Goal: Task Accomplishment & Management: Complete application form

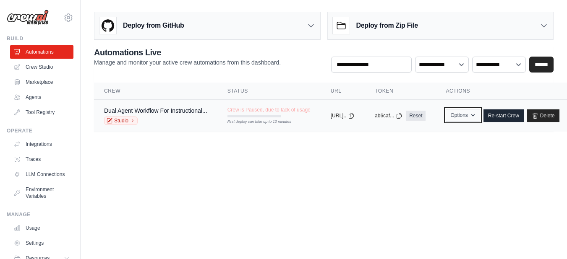
click at [480, 115] on button "Options" at bounding box center [463, 115] width 34 height 13
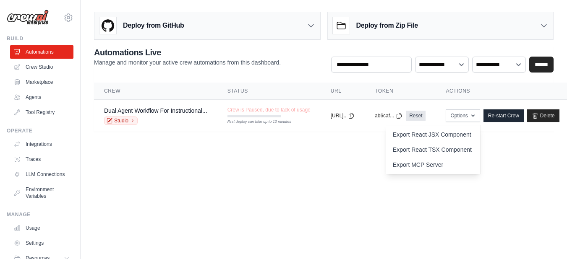
click at [329, 188] on body "mishitamaggo23@gmail.com Settings Build Automations Crew Studio" at bounding box center [283, 129] width 567 height 259
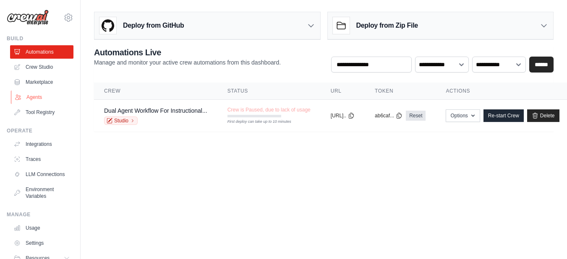
click at [44, 100] on link "Agents" at bounding box center [42, 97] width 63 height 13
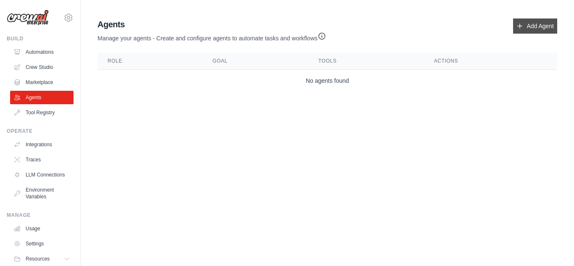
click at [518, 29] on icon at bounding box center [519, 26] width 7 height 7
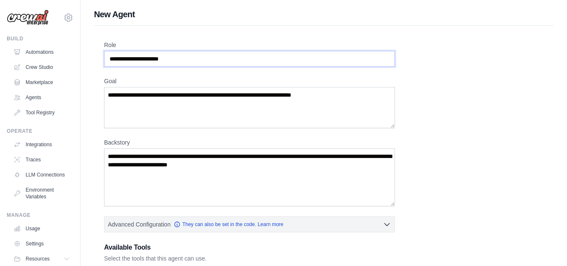
click at [180, 59] on input "Role" at bounding box center [249, 59] width 291 height 16
click at [165, 57] on input "Role" at bounding box center [249, 59] width 291 height 16
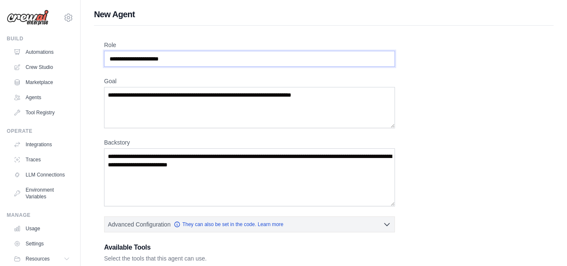
click at [165, 57] on input "Role" at bounding box center [249, 59] width 291 height 16
drag, startPoint x: 156, startPoint y: 58, endPoint x: 139, endPoint y: 63, distance: 18.1
click at [139, 63] on input "Role" at bounding box center [249, 59] width 291 height 16
type input "**********"
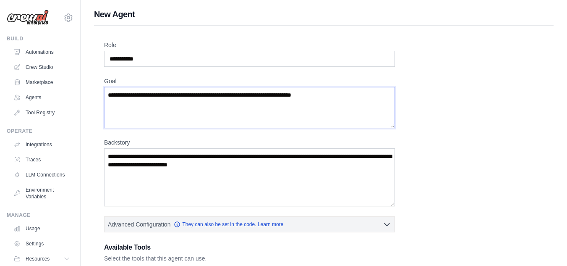
click at [176, 103] on textarea "Goal" at bounding box center [249, 107] width 291 height 41
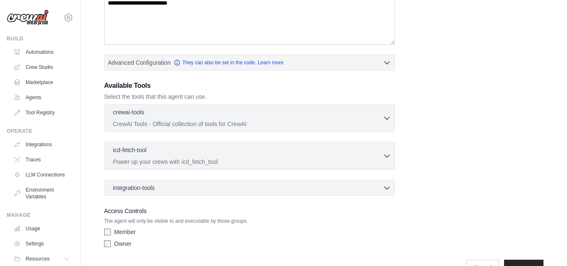
scroll to position [185, 0]
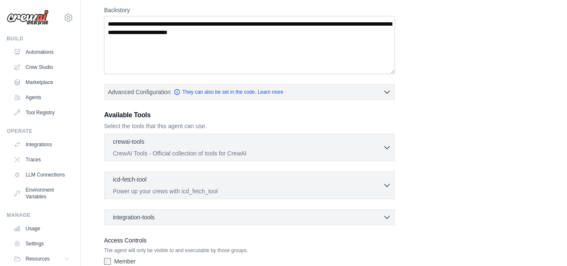
click at [444, 168] on div "**********" at bounding box center [324, 94] width 440 height 372
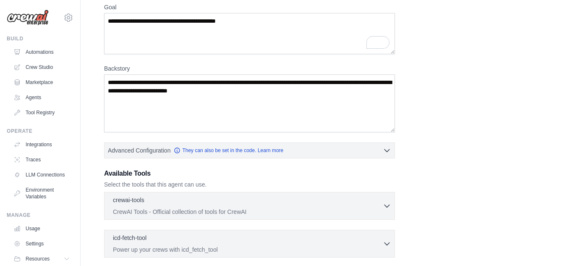
scroll to position [73, 0]
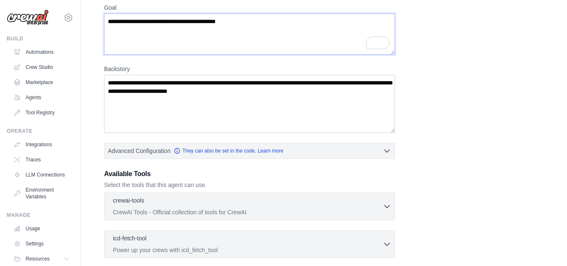
click at [283, 33] on textarea "**********" at bounding box center [249, 33] width 291 height 41
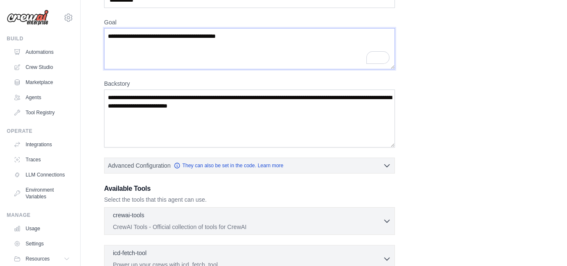
scroll to position [58, 0]
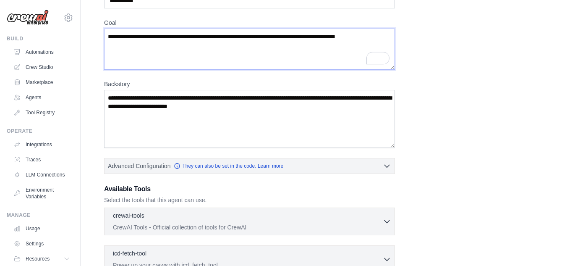
click at [351, 38] on textarea "**********" at bounding box center [249, 49] width 291 height 41
click at [354, 38] on textarea "**********" at bounding box center [249, 49] width 291 height 41
click at [223, 47] on textarea "**********" at bounding box center [249, 49] width 291 height 41
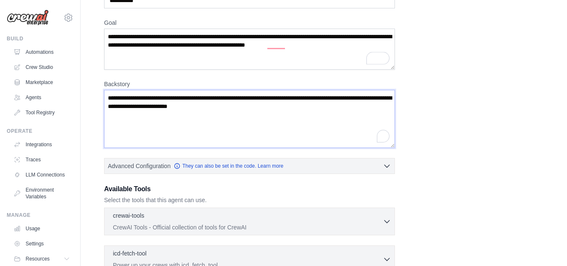
click at [276, 100] on textarea "Backstory" at bounding box center [249, 119] width 291 height 58
click at [383, 43] on textarea "**********" at bounding box center [249, 49] width 291 height 41
type textarea "**********"
click at [266, 124] on textarea "Backstory" at bounding box center [249, 119] width 291 height 58
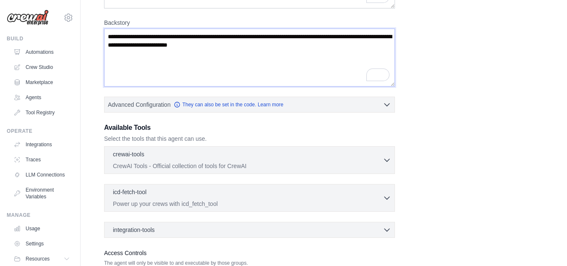
scroll to position [185, 0]
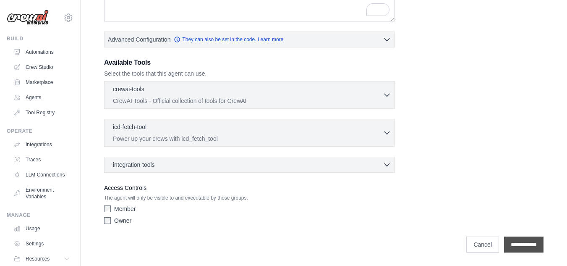
click at [504, 244] on input "**********" at bounding box center [523, 244] width 39 height 16
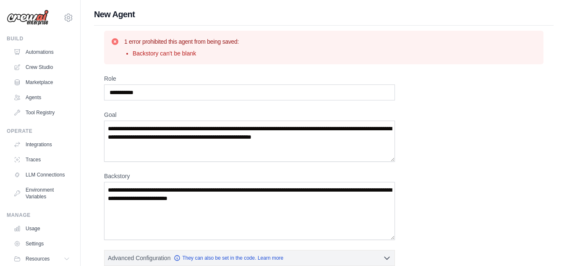
scroll to position [55, 0]
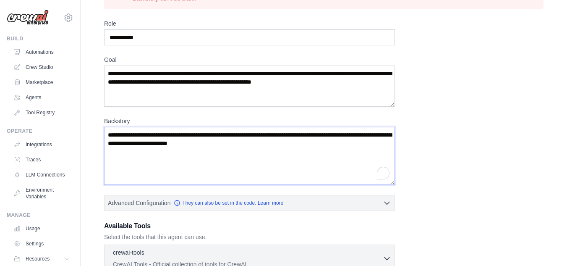
click at [284, 158] on textarea "Backstory" at bounding box center [249, 156] width 291 height 58
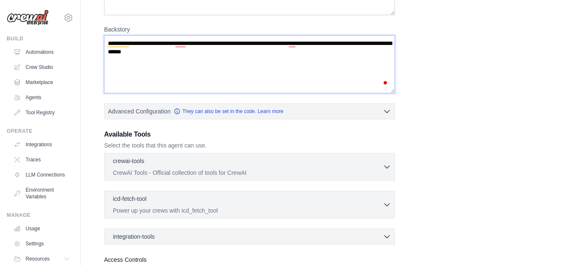
scroll to position [218, 0]
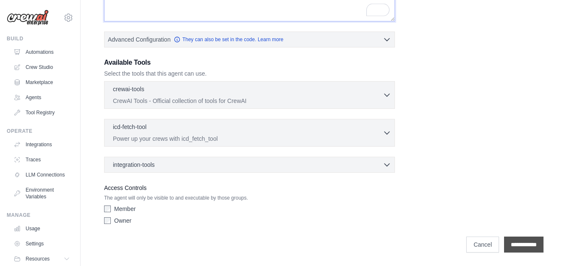
type textarea "**********"
click at [509, 240] on input "**********" at bounding box center [523, 244] width 39 height 16
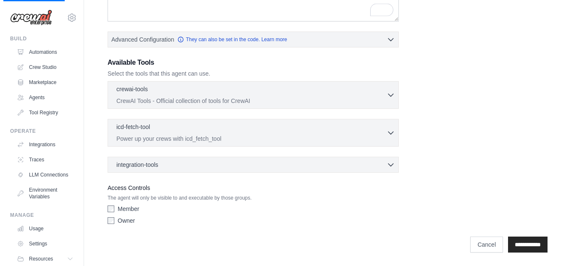
scroll to position [0, 0]
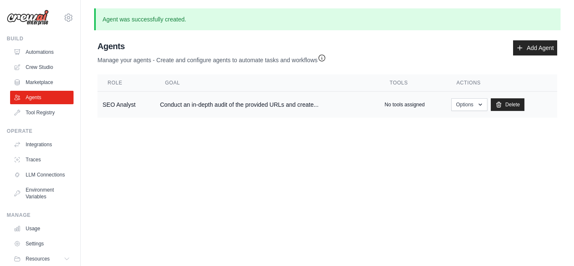
click at [231, 99] on td "Conduct an in-depth audit of the provided URLs and create..." at bounding box center [267, 105] width 225 height 26
click at [471, 105] on button "Options" at bounding box center [469, 104] width 36 height 13
click at [388, 152] on body "mishitamaggo23@gmail.com Settings Build Automations Crew Studio" at bounding box center [287, 133] width 574 height 266
click at [404, 105] on p "No tools assigned" at bounding box center [404, 104] width 40 height 7
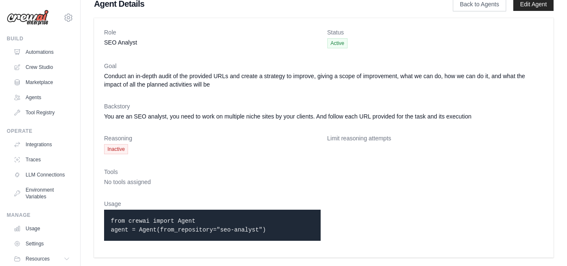
click at [117, 150] on span "Inactive" at bounding box center [116, 149] width 24 height 10
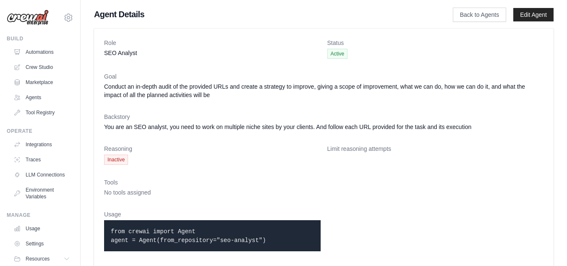
scroll to position [10, 0]
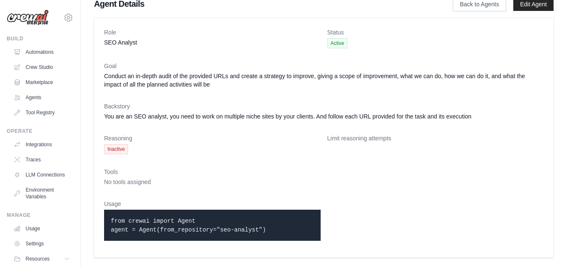
click at [131, 180] on span "No tools assigned" at bounding box center [127, 181] width 47 height 7
click at [124, 177] on div "Tools No tools assigned" at bounding box center [324, 177] width 440 height 18
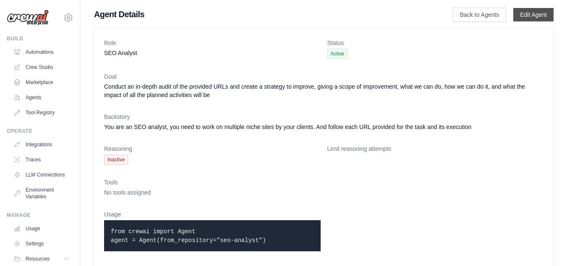
click at [535, 21] on link "Edit Agent" at bounding box center [534, 14] width 40 height 13
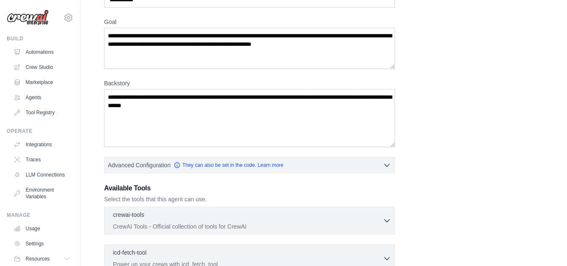
scroll to position [208, 0]
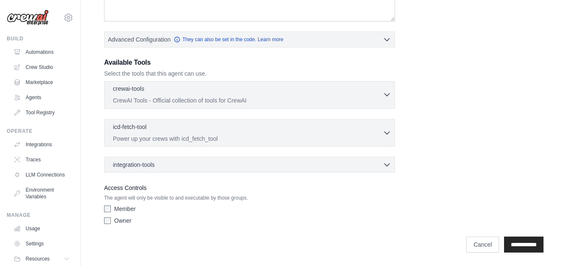
click at [283, 100] on p "CrewAI Tools - Official collection of tools for CrewAI" at bounding box center [248, 100] width 270 height 8
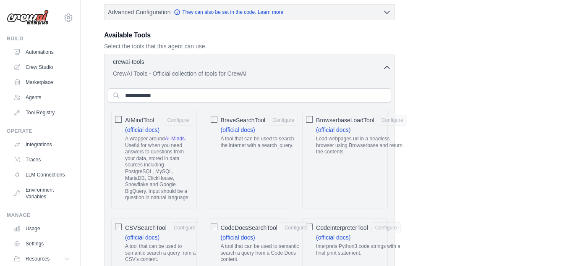
scroll to position [240, 0]
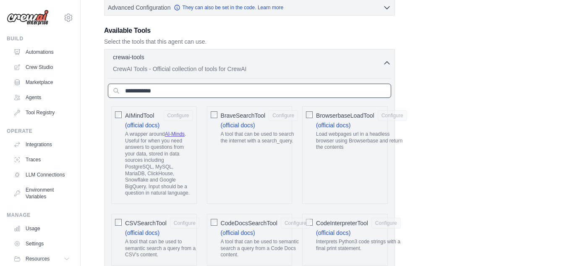
click at [250, 94] on input "text" at bounding box center [249, 91] width 283 height 14
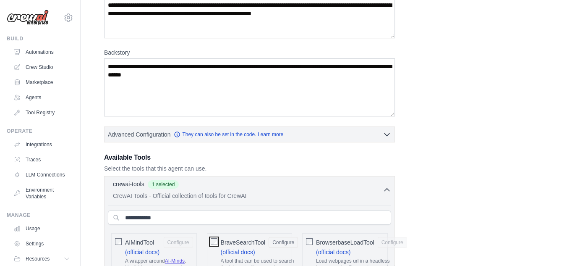
scroll to position [110, 0]
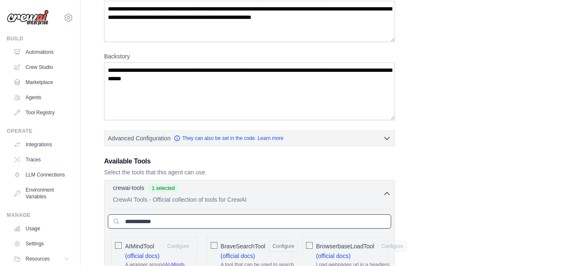
click at [238, 224] on input "text" at bounding box center [249, 221] width 283 height 14
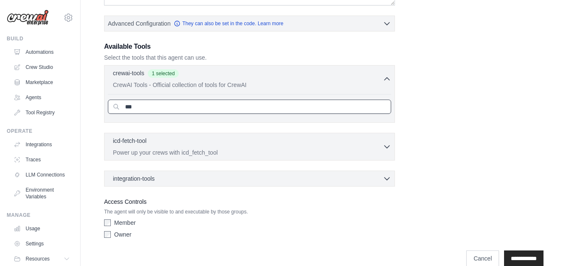
scroll to position [225, 0]
click at [157, 108] on input "***" at bounding box center [249, 106] width 283 height 14
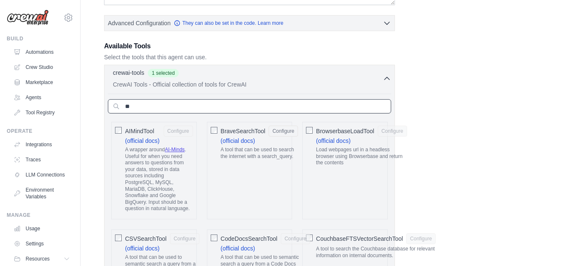
type input "*"
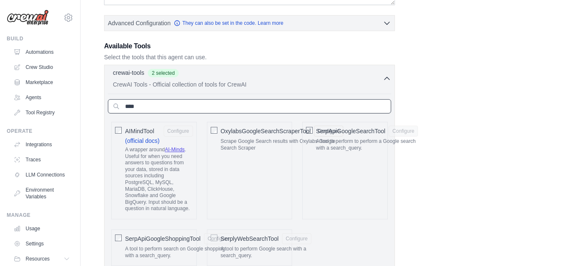
click at [185, 104] on input "****" at bounding box center [249, 106] width 283 height 14
type input "*"
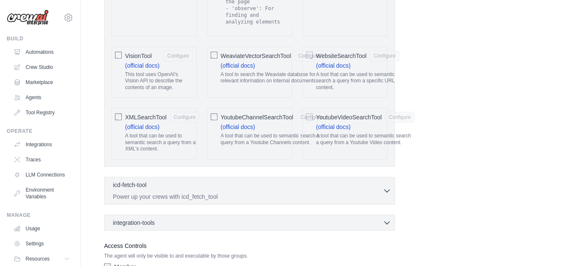
scroll to position [1872, 0]
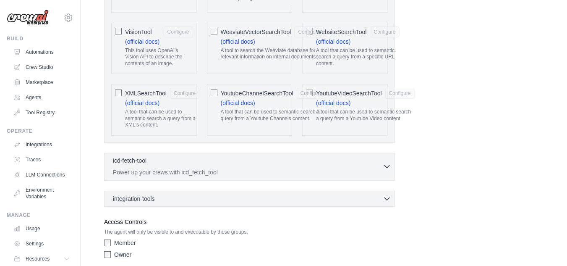
click at [280, 168] on p "Power up your crews with icd_fetch_tool" at bounding box center [248, 172] width 270 height 8
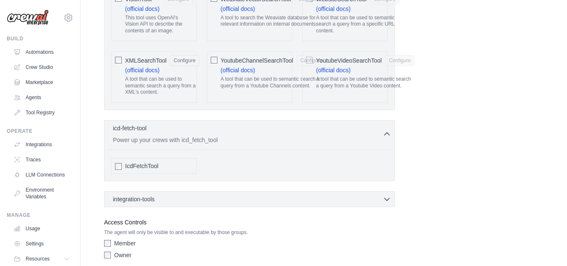
scroll to position [1905, 0]
click at [200, 191] on div "integration-tools 0 selected Box Save files to Box Gmail" at bounding box center [249, 199] width 291 height 16
click at [229, 194] on div "integration-tools 0 selected" at bounding box center [252, 198] width 278 height 8
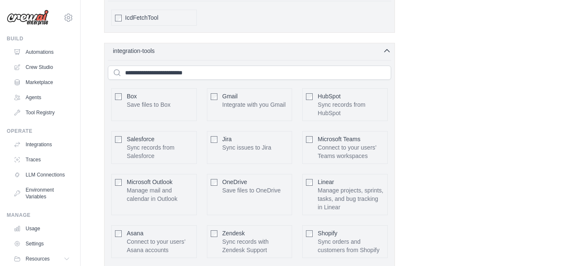
scroll to position [2057, 0]
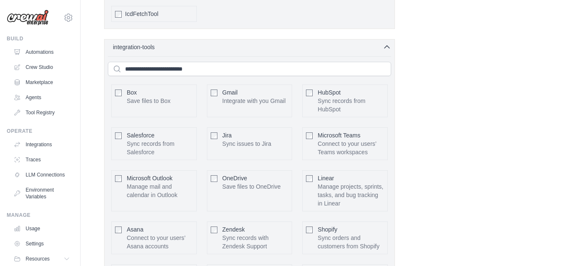
click at [288, 170] on div "OneDrive Save files to OneDrive Configure" at bounding box center [250, 190] width 86 height 41
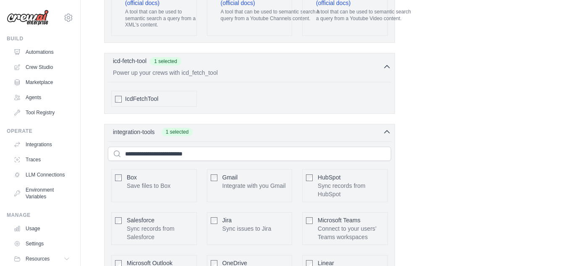
scroll to position [1970, 0]
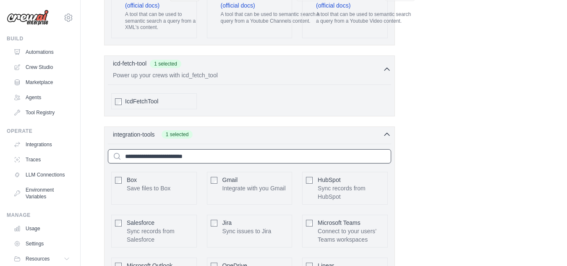
click at [200, 149] on input "text" at bounding box center [249, 156] width 283 height 14
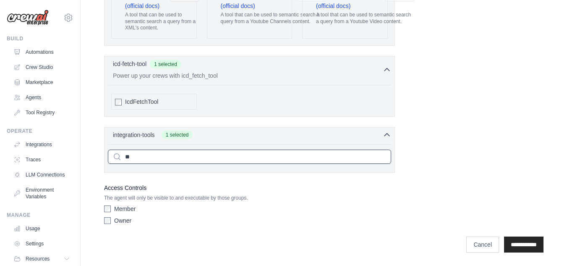
scroll to position [1935, 0]
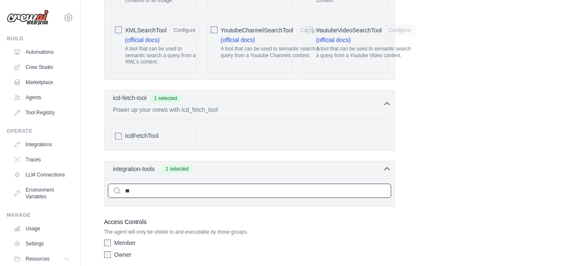
type input "*"
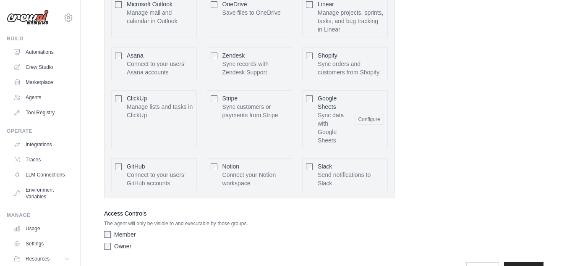
scroll to position [2230, 0]
click at [504, 262] on input "**********" at bounding box center [523, 270] width 39 height 16
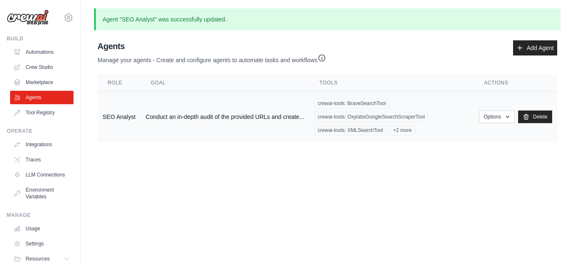
click at [127, 119] on td "SEO Analyst" at bounding box center [118, 117] width 43 height 51
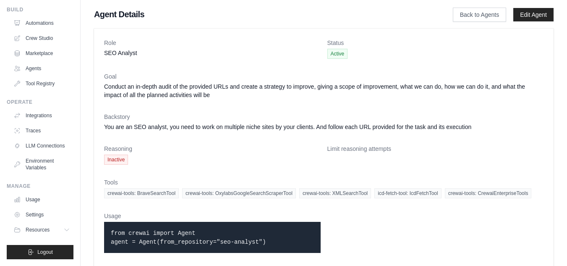
scroll to position [35, 0]
click at [43, 112] on link "Integrations" at bounding box center [42, 115] width 63 height 13
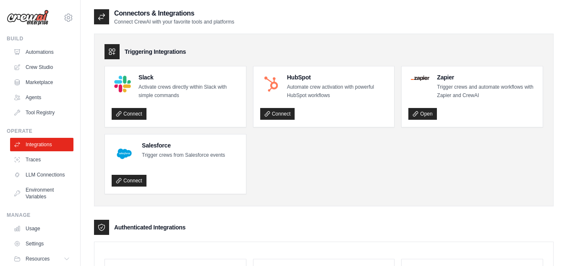
scroll to position [65, 0]
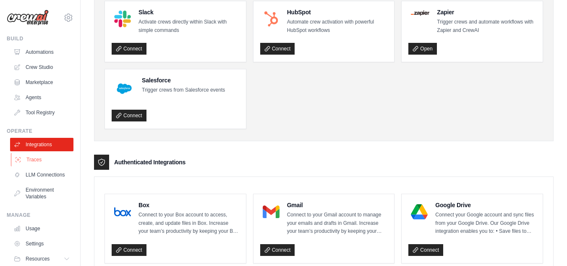
click at [32, 163] on link "Traces" at bounding box center [42, 159] width 63 height 13
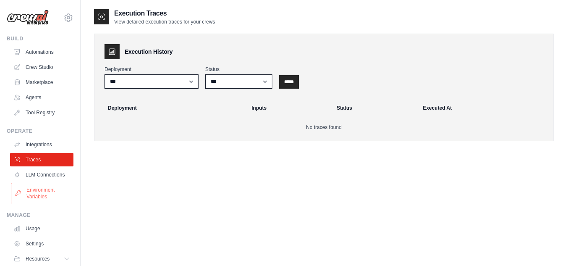
scroll to position [36, 0]
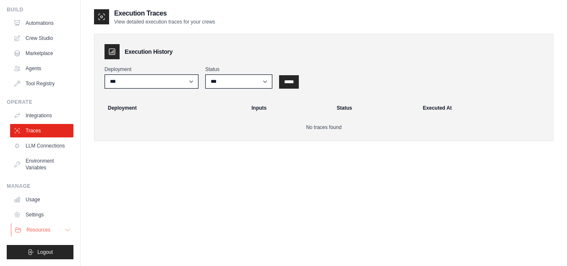
click at [46, 229] on span "Resources" at bounding box center [38, 229] width 24 height 7
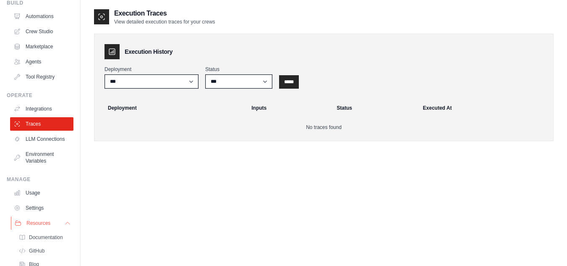
scroll to position [96, 0]
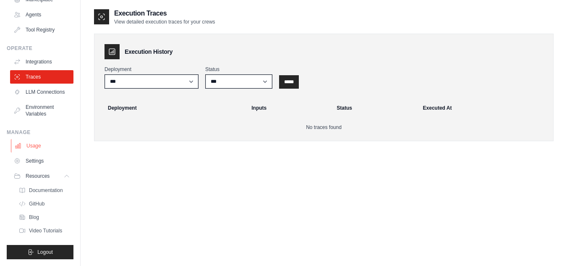
click at [34, 139] on link "Usage" at bounding box center [42, 145] width 63 height 13
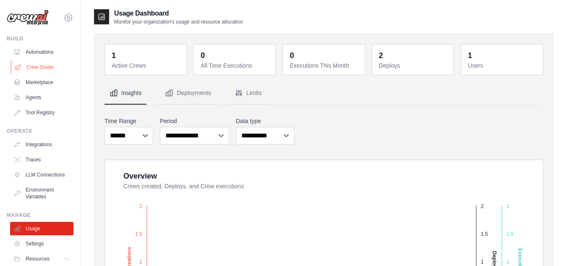
click at [44, 70] on link "Crew Studio" at bounding box center [42, 66] width 63 height 13
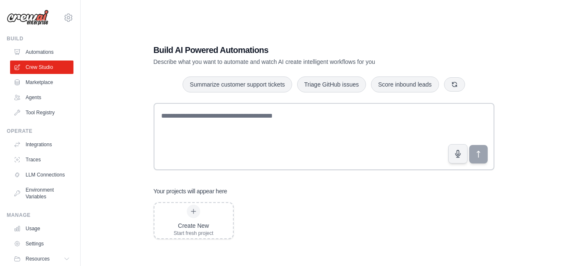
click at [124, 123] on div "Build AI Powered Automations Describe what you want to automate and watch AI cr…" at bounding box center [324, 141] width 460 height 266
click at [45, 99] on link "Agents" at bounding box center [42, 97] width 63 height 13
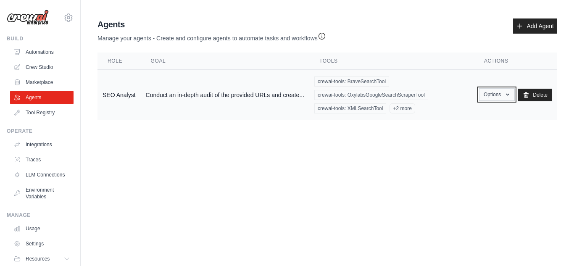
click at [504, 95] on icon "button" at bounding box center [507, 94] width 7 height 7
click at [469, 110] on link "Show" at bounding box center [484, 113] width 60 height 15
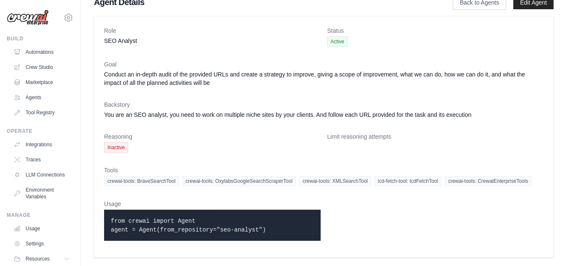
scroll to position [26, 0]
click at [46, 54] on link "Automations" at bounding box center [42, 51] width 63 height 13
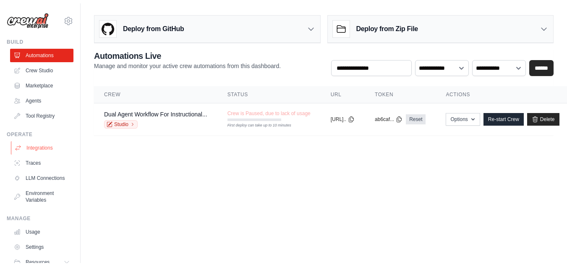
scroll to position [42, 0]
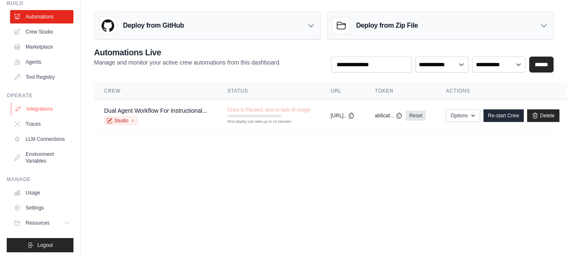
click at [39, 102] on link "Integrations" at bounding box center [42, 108] width 63 height 13
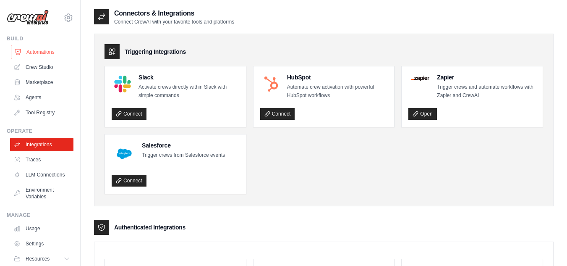
click at [34, 52] on link "Automations" at bounding box center [42, 51] width 63 height 13
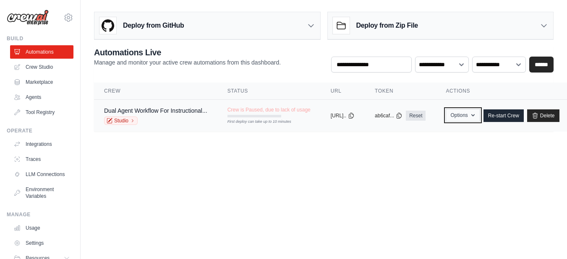
click at [480, 118] on button "Options" at bounding box center [463, 115] width 34 height 13
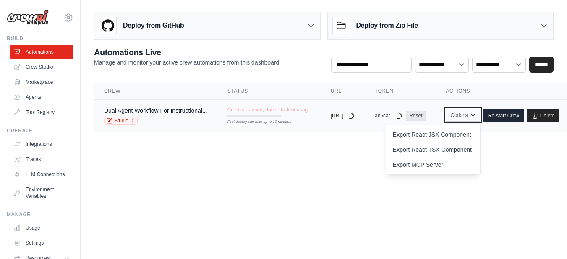
click at [480, 118] on button "Options" at bounding box center [463, 115] width 34 height 13
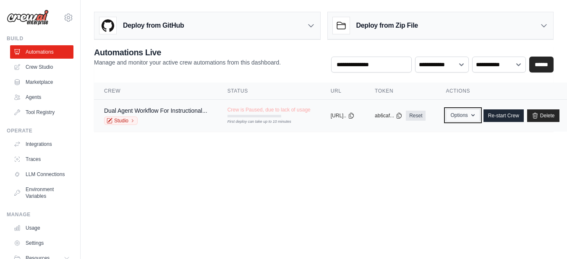
click at [480, 118] on button "Options" at bounding box center [463, 115] width 34 height 13
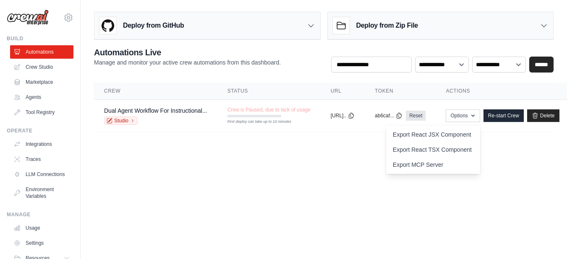
click at [356, 192] on body "mishitamaggo23@gmail.com Settings Build Automations Crew Studio" at bounding box center [283, 129] width 567 height 259
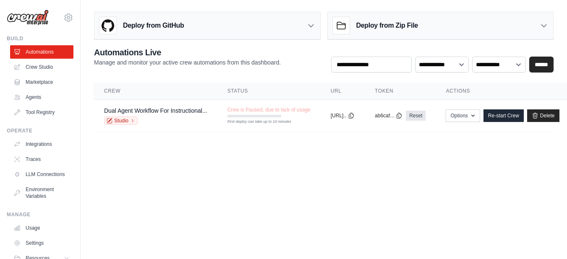
click at [299, 20] on div "Deploy from GitHub" at bounding box center [207, 25] width 226 height 27
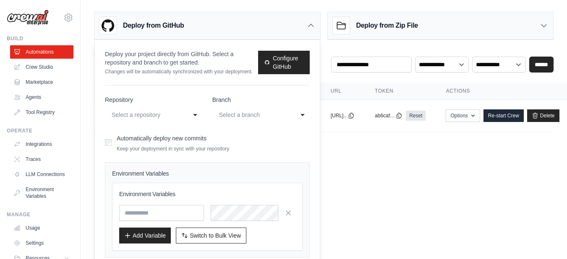
click at [424, 21] on div "Deploy from Zip File" at bounding box center [441, 25] width 226 height 27
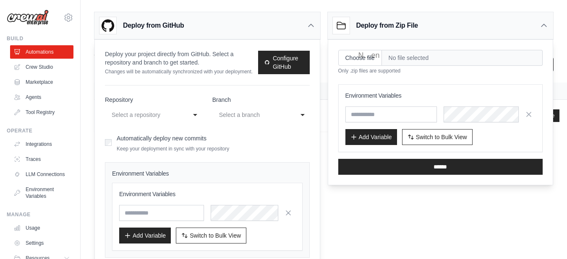
click at [424, 21] on div "Deploy from Zip File" at bounding box center [441, 25] width 226 height 27
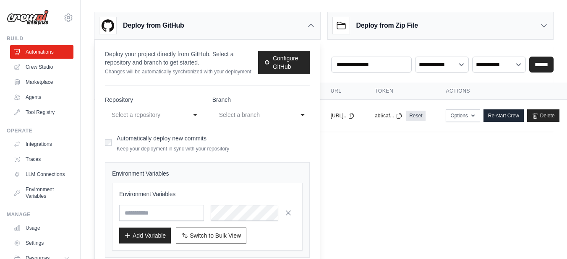
click at [306, 32] on div "Deploy from GitHub" at bounding box center [207, 25] width 226 height 27
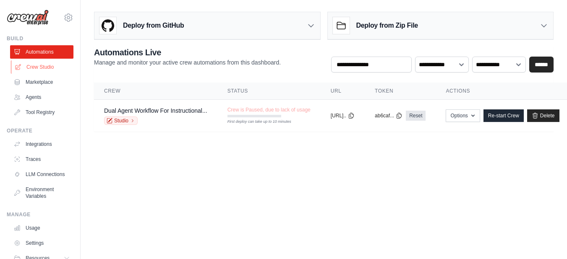
click at [54, 63] on link "Crew Studio" at bounding box center [42, 66] width 63 height 13
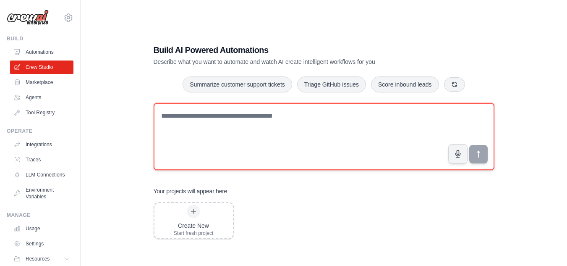
click at [275, 128] on textarea at bounding box center [324, 136] width 341 height 67
type textarea "*"
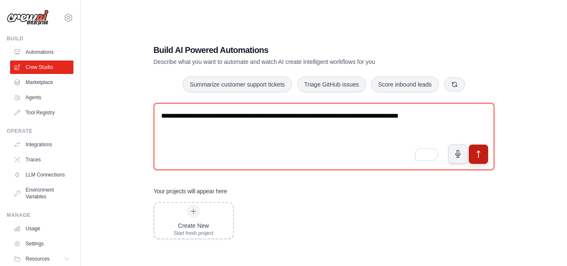
type textarea "**********"
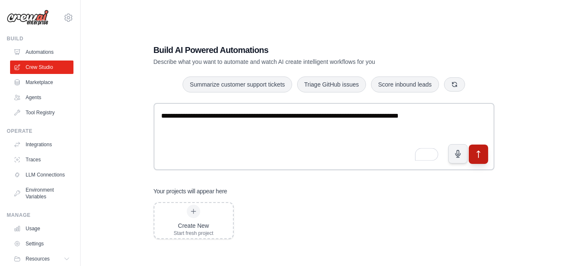
click at [487, 153] on button "submit" at bounding box center [478, 153] width 19 height 19
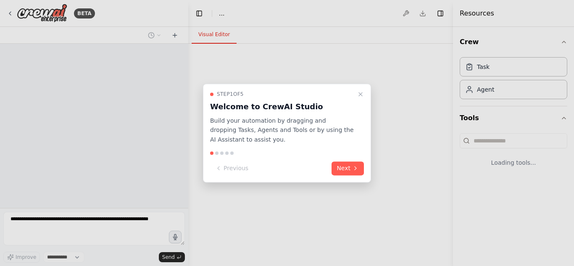
select select "****"
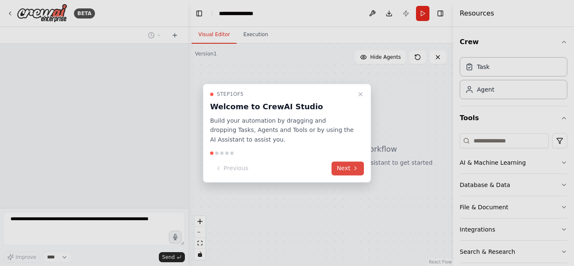
click at [348, 170] on button "Next" at bounding box center [347, 168] width 32 height 14
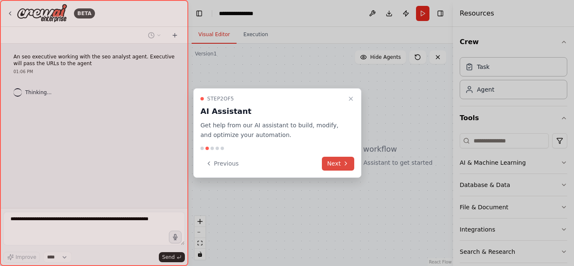
click at [348, 170] on button "Next" at bounding box center [338, 164] width 32 height 14
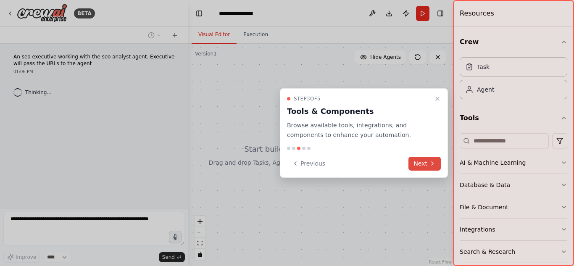
click at [422, 164] on button "Next" at bounding box center [424, 164] width 32 height 14
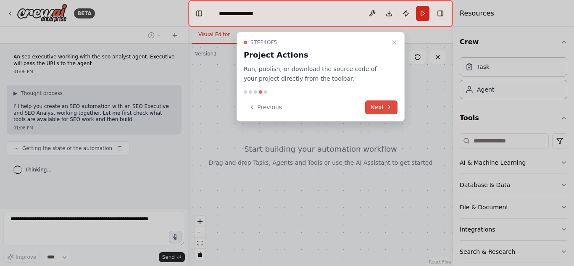
click at [386, 110] on button "Next" at bounding box center [381, 107] width 32 height 14
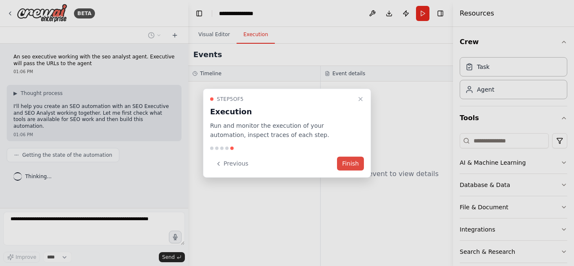
click at [344, 162] on button "Finish" at bounding box center [350, 164] width 27 height 14
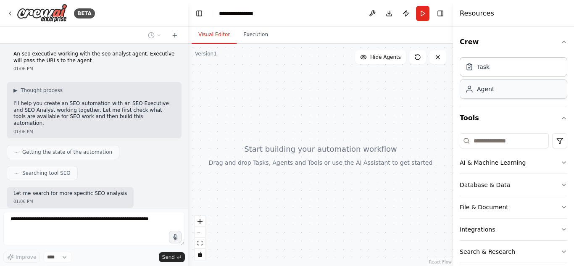
scroll to position [46, 0]
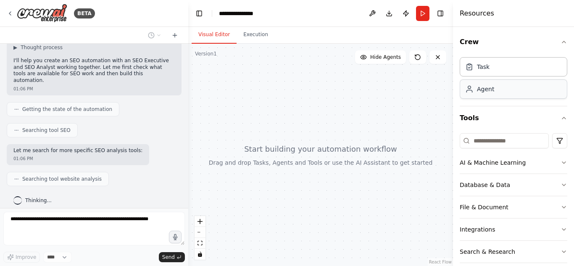
click at [487, 94] on div "Agent" at bounding box center [512, 88] width 107 height 19
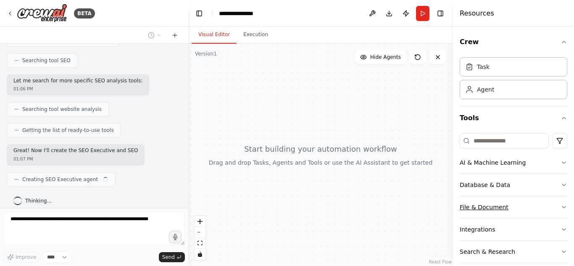
scroll to position [122, 0]
